Goal: Information Seeking & Learning: Learn about a topic

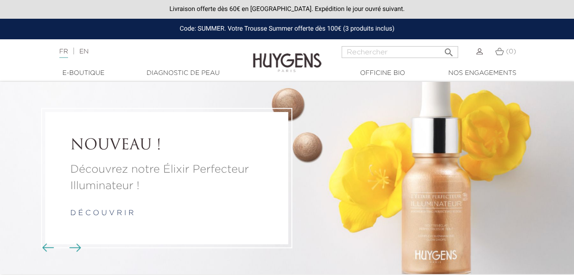
click at [359, 122] on li "NOUVEAU ! Découvrez notre Élixir Perfecteur Illuminateur ! d é c o u v r i r" at bounding box center [287, 178] width 574 height 192
click at [170, 75] on link "Diagnostic de peau" at bounding box center [183, 74] width 91 height 10
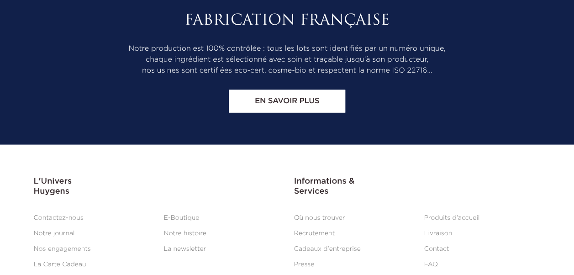
scroll to position [905, 0]
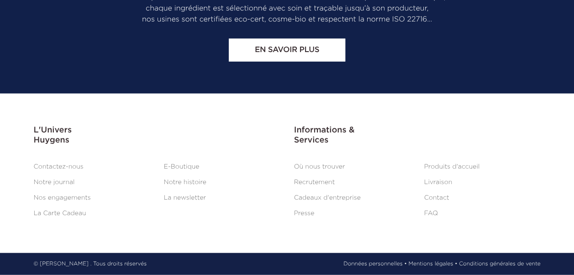
click at [456, 56] on div "Fabrication Française Notre production est 100% contrôlée : tous les lots sont …" at bounding box center [287, 11] width 521 height 101
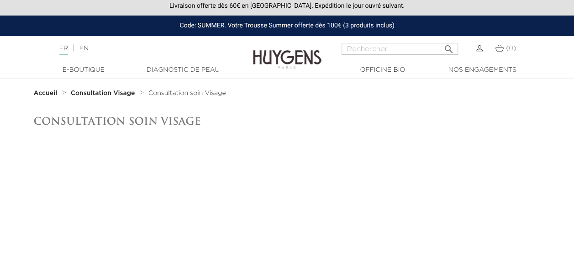
scroll to position [0, 0]
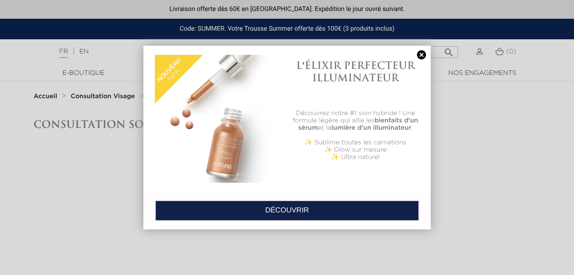
click at [422, 56] on link at bounding box center [421, 55] width 13 height 10
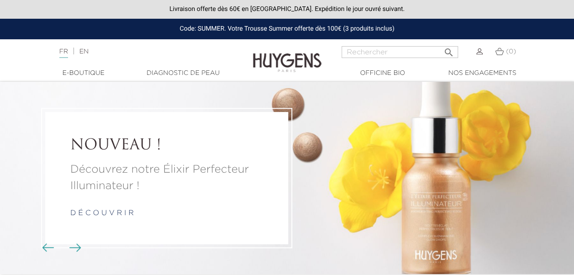
click at [556, 63] on div "Langue : FR | EN Français English  Rechercher (0) " at bounding box center [287, 57] width 574 height 22
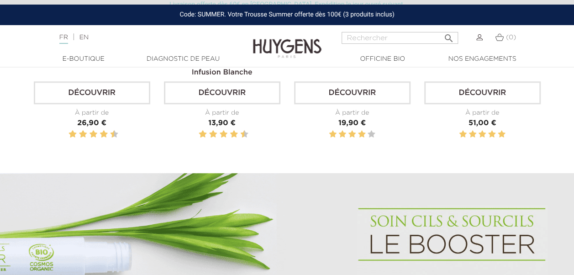
scroll to position [376, 0]
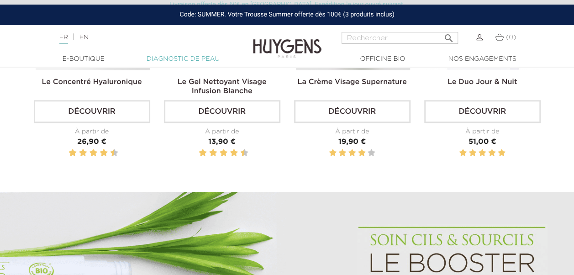
click at [186, 56] on link "Diagnostic de peau" at bounding box center [183, 59] width 91 height 10
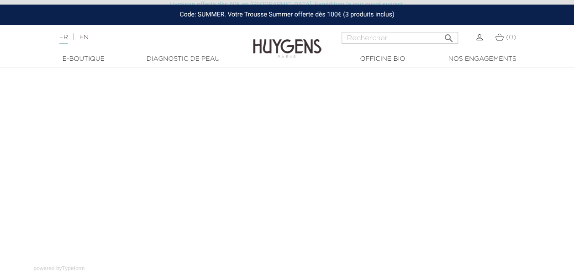
scroll to position [90, 0]
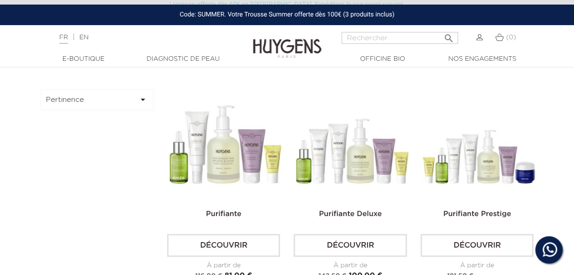
scroll to position [250, 0]
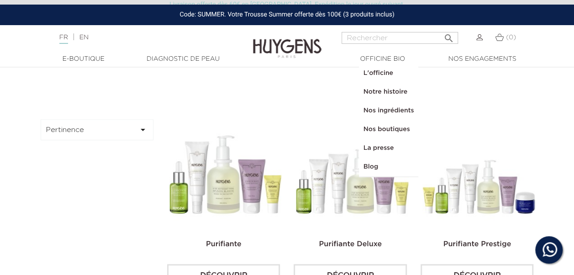
scroll to position [0, 0]
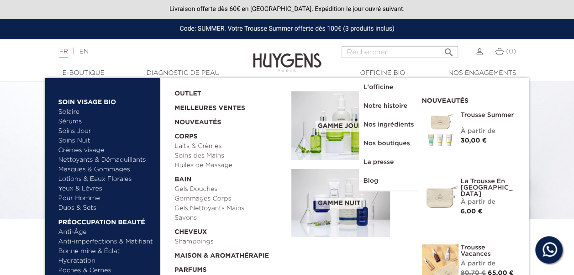
click at [70, 130] on link "Soins Jour" at bounding box center [105, 132] width 95 height 10
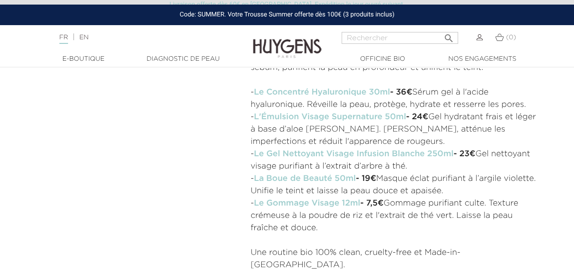
scroll to position [405, 0]
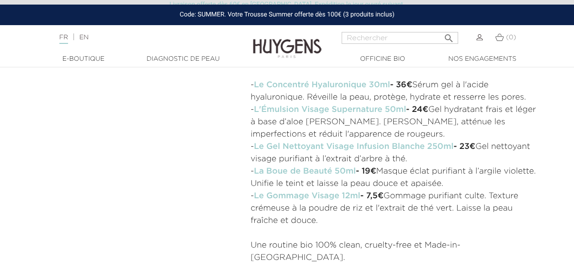
click at [195, 120] on div "-35,00 €   " at bounding box center [287, 1] width 521 height 576
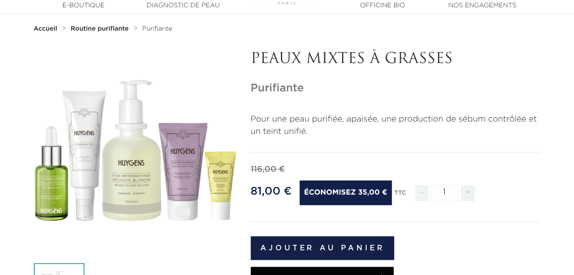
scroll to position [0, 0]
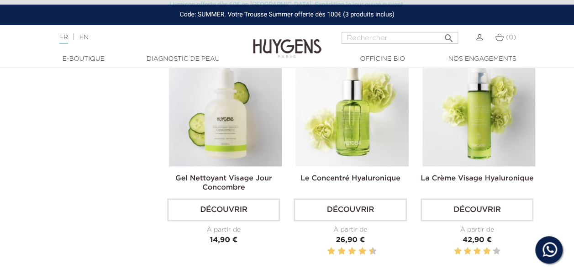
scroll to position [515, 0]
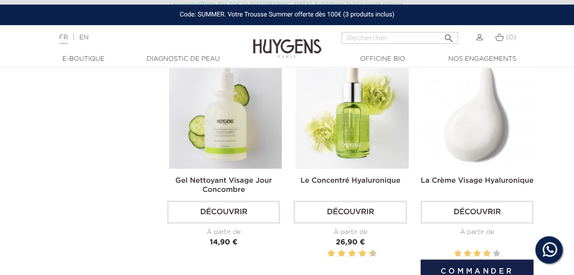
click at [487, 127] on img at bounding box center [479, 111] width 113 height 113
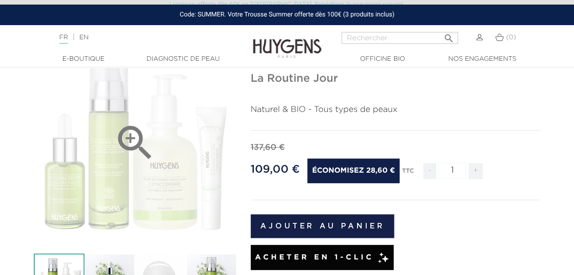
scroll to position [78, 0]
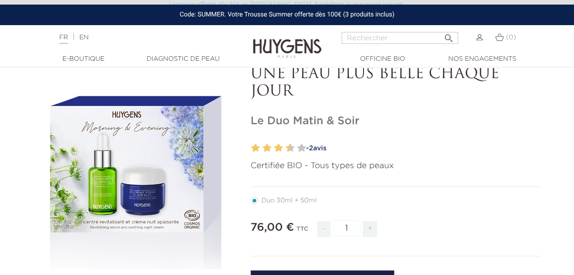
scroll to position [78, 0]
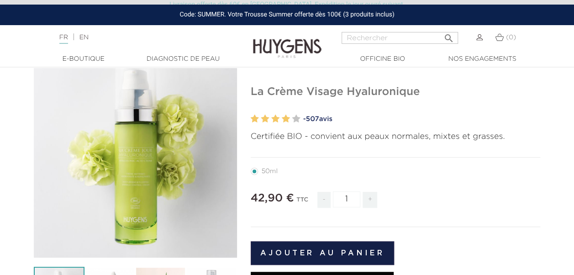
scroll to position [55, 0]
